Goal: Task Accomplishment & Management: Use online tool/utility

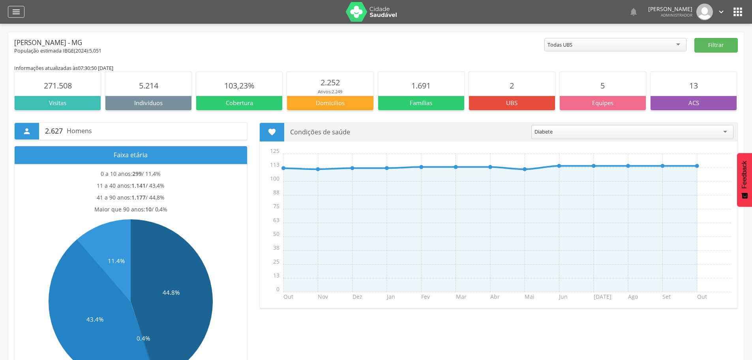
click at [21, 8] on icon "" at bounding box center [15, 11] width 9 height 9
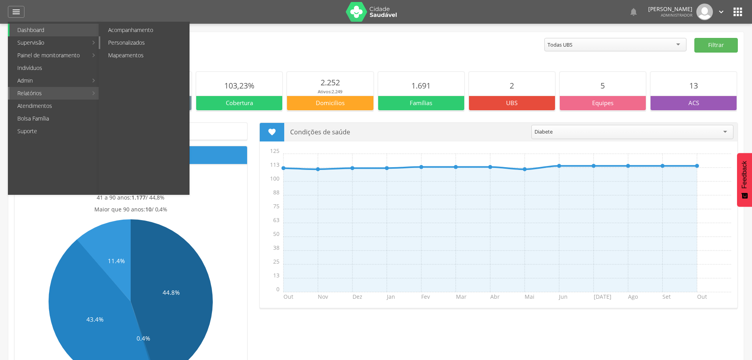
click at [135, 42] on link "Personalizados" at bounding box center [144, 42] width 89 height 13
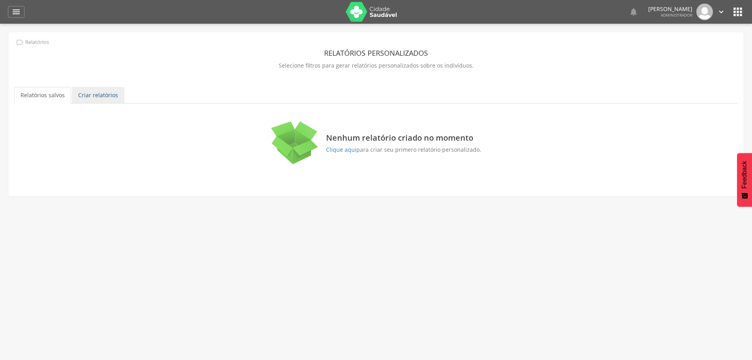
click at [98, 96] on link "Criar relatórios" at bounding box center [98, 95] width 53 height 17
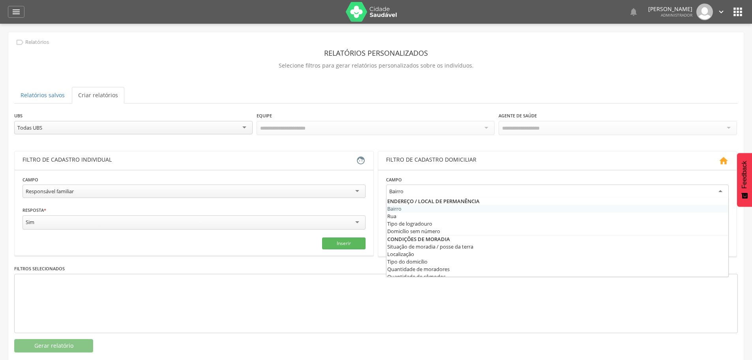
click at [493, 188] on div "Bairro" at bounding box center [557, 191] width 343 height 14
drag, startPoint x: 202, startPoint y: 269, endPoint x: 258, endPoint y: 228, distance: 69.4
click at [206, 265] on div "Filtros selecionados" at bounding box center [376, 298] width 724 height 69
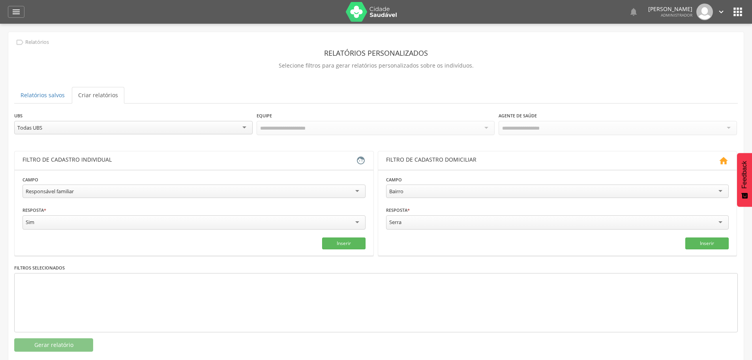
click at [359, 193] on div "Responsável familiar" at bounding box center [194, 190] width 343 height 13
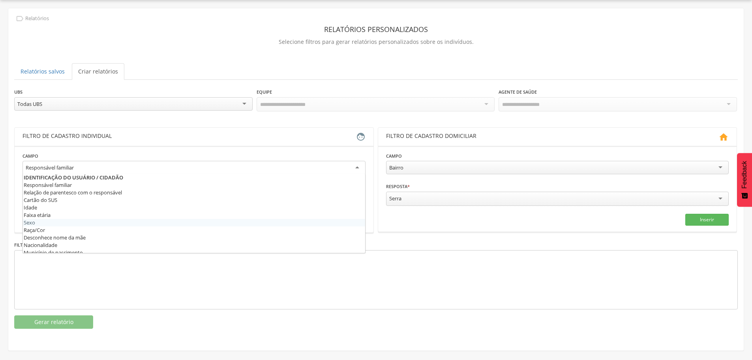
scroll to position [39, 0]
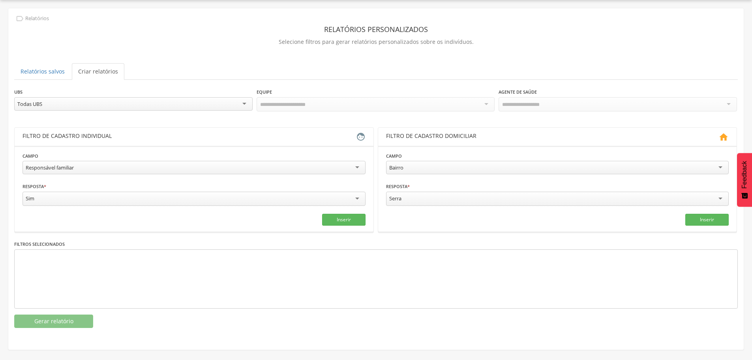
click at [225, 310] on div "**********" at bounding box center [376, 208] width 724 height 240
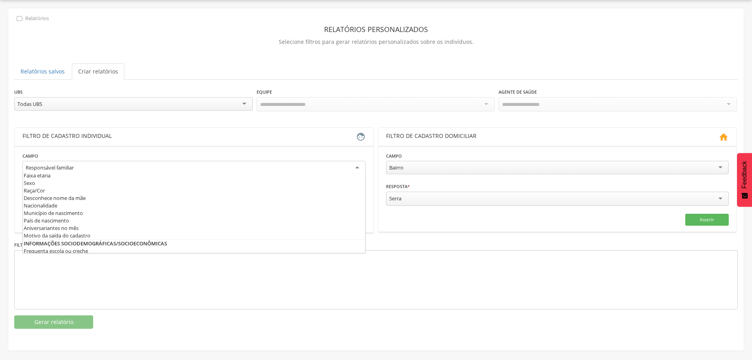
scroll to position [8, 0]
click at [177, 168] on div "Responsável familiar" at bounding box center [194, 168] width 343 height 14
